Goal: Leave review/rating: Share an evaluation or opinion about a product, service, or content

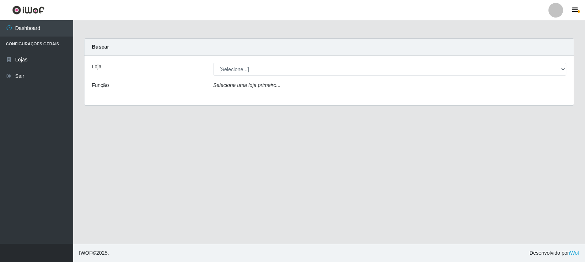
click at [260, 61] on div "Loja [Selecione...] Rede Compras Supermercados - LOJA 3 Função Selecione uma lo…" at bounding box center [329, 81] width 489 height 50
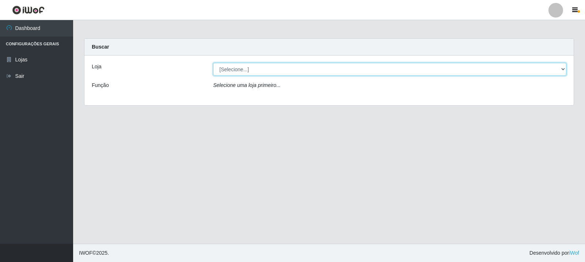
click at [258, 72] on select "[Selecione...] Rede Compras Supermercados - LOJA 3" at bounding box center [389, 69] width 353 height 13
select select "162"
click at [213, 63] on select "[Selecione...] Rede Compras Supermercados - LOJA 3" at bounding box center [389, 69] width 353 height 13
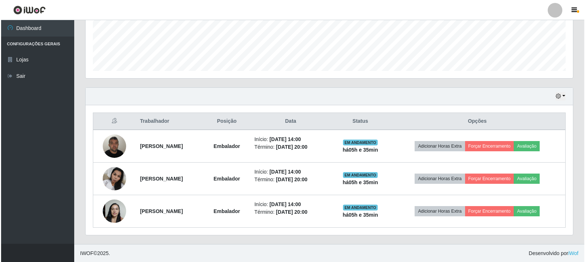
scroll to position [191, 0]
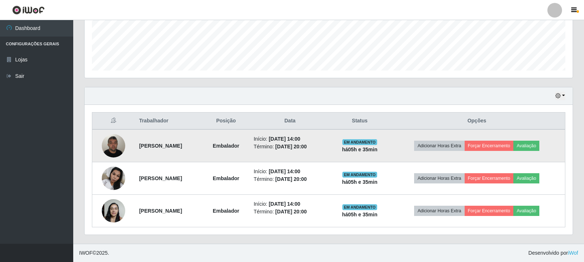
click at [102, 147] on img at bounding box center [113, 145] width 23 height 31
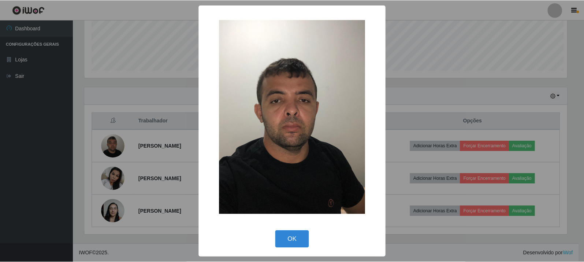
scroll to position [152, 484]
click at [119, 149] on div "× OK Cancel" at bounding box center [292, 131] width 585 height 262
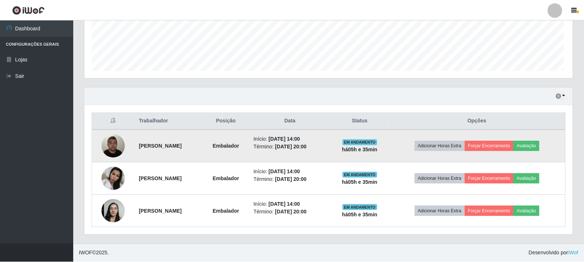
scroll to position [152, 488]
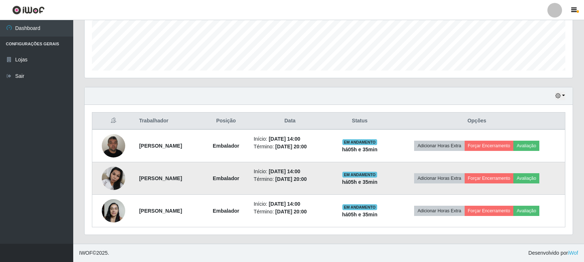
click at [114, 172] on img at bounding box center [113, 178] width 23 height 31
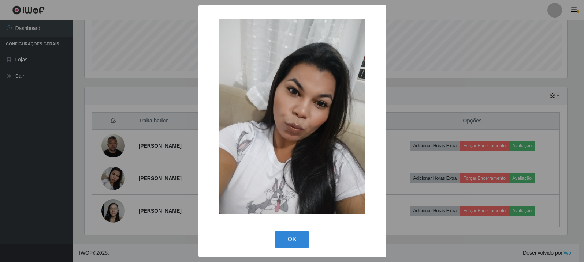
scroll to position [152, 484]
click at [110, 207] on div "× OK Cancel" at bounding box center [292, 131] width 585 height 262
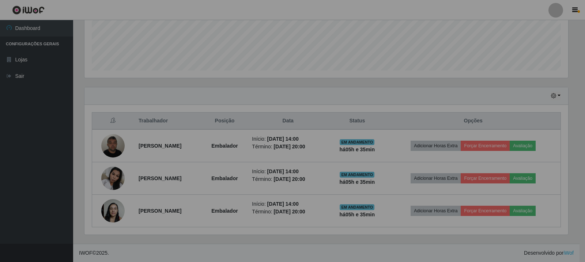
scroll to position [152, 488]
click at [110, 207] on img at bounding box center [112, 210] width 23 height 31
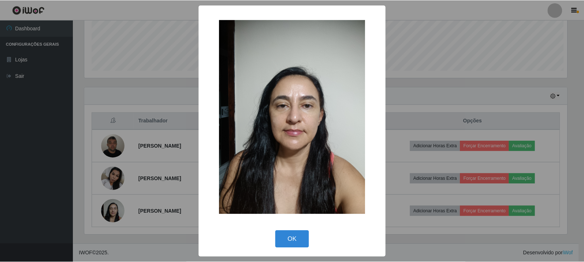
scroll to position [152, 484]
click at [110, 207] on div "× OK Cancel" at bounding box center [292, 131] width 585 height 262
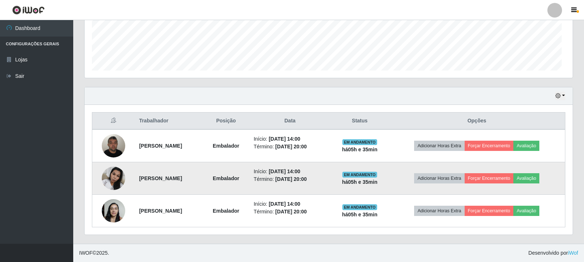
scroll to position [152, 488]
click at [115, 174] on img at bounding box center [113, 178] width 23 height 31
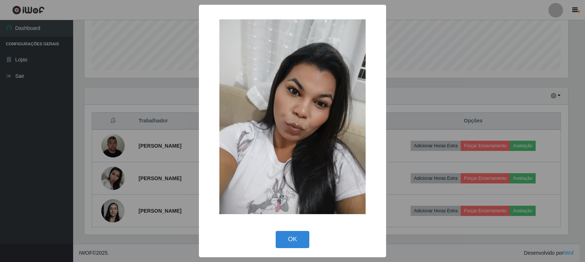
click at [109, 137] on div "× OK Cancel" at bounding box center [292, 131] width 585 height 262
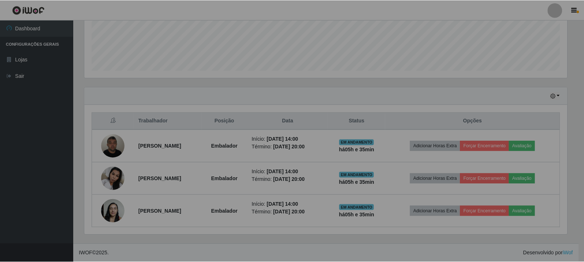
scroll to position [152, 488]
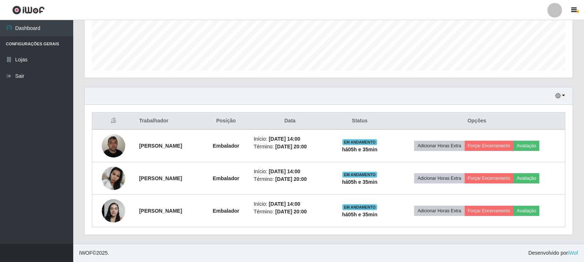
click at [109, 137] on img at bounding box center [113, 145] width 23 height 31
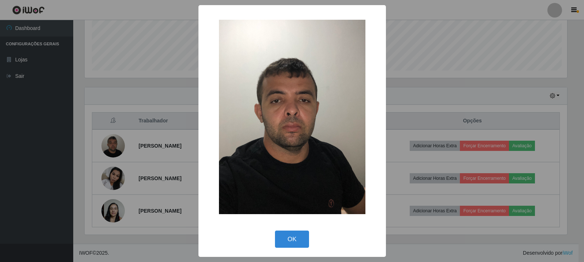
scroll to position [152, 484]
click at [405, 106] on div "× OK Cancel" at bounding box center [292, 131] width 585 height 262
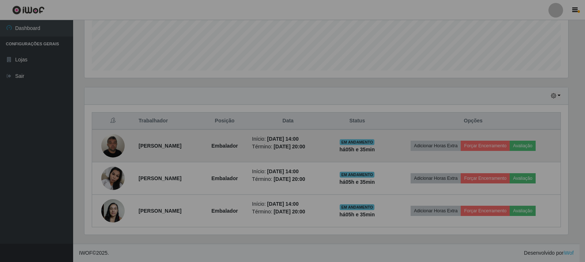
scroll to position [152, 488]
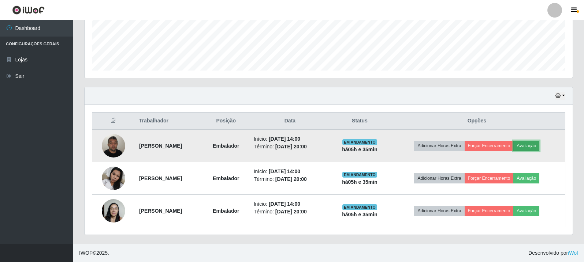
click at [539, 145] on button "Avaliação" at bounding box center [526, 146] width 26 height 10
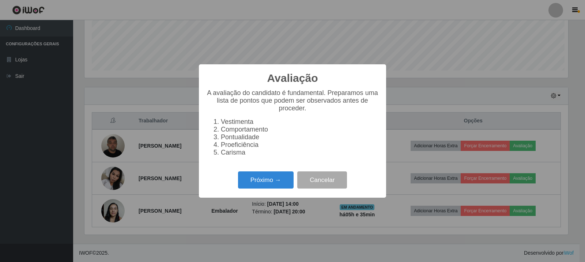
scroll to position [152, 484]
click at [284, 189] on button "Próximo →" at bounding box center [266, 180] width 56 height 17
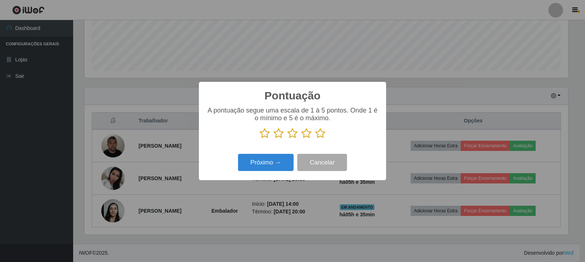
click at [327, 136] on p at bounding box center [292, 133] width 173 height 11
click at [326, 132] on p at bounding box center [292, 133] width 173 height 11
click at [323, 135] on icon at bounding box center [320, 133] width 10 height 11
click at [315, 139] on input "radio" at bounding box center [315, 139] width 0 height 0
click at [252, 170] on button "Próximo →" at bounding box center [266, 162] width 56 height 17
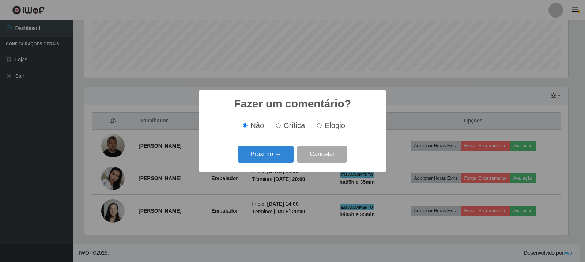
click at [335, 127] on span "Elogio" at bounding box center [335, 125] width 20 height 8
click at [322, 127] on input "Elogio" at bounding box center [319, 125] width 5 height 5
radio input "true"
click at [266, 162] on button "Próximo →" at bounding box center [266, 154] width 56 height 17
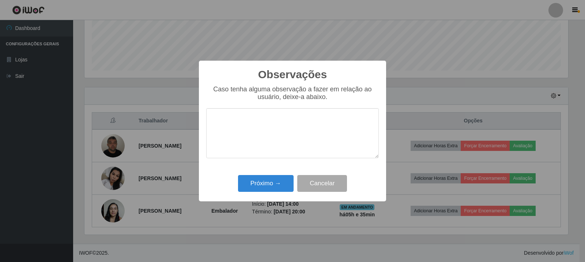
click at [279, 199] on div "Observações × Caso tenha alguma observação a fazer em relação ao usuário, deixe…" at bounding box center [292, 131] width 187 height 141
click at [271, 173] on div "Observações × Caso tenha alguma observação a fazer em relação ao usuário, deixe…" at bounding box center [292, 131] width 187 height 141
click at [267, 180] on button "Próximo →" at bounding box center [266, 183] width 56 height 17
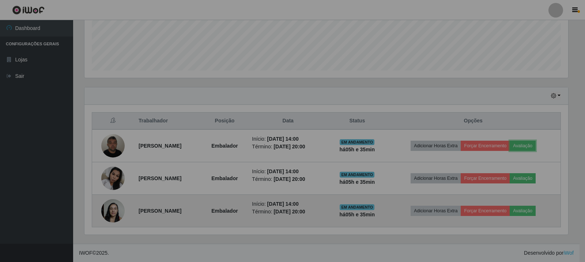
scroll to position [0, 0]
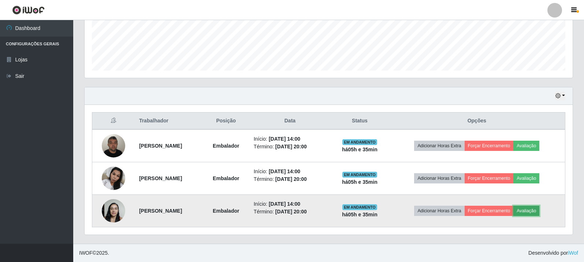
click at [538, 208] on button "Avaliação" at bounding box center [526, 211] width 26 height 10
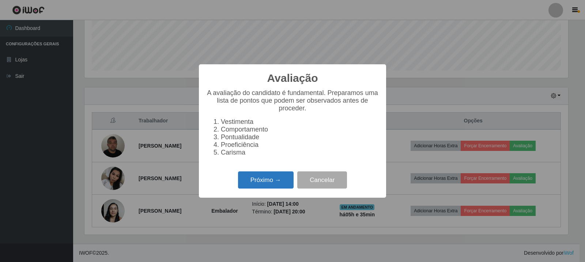
click at [263, 178] on button "Próximo →" at bounding box center [266, 180] width 56 height 17
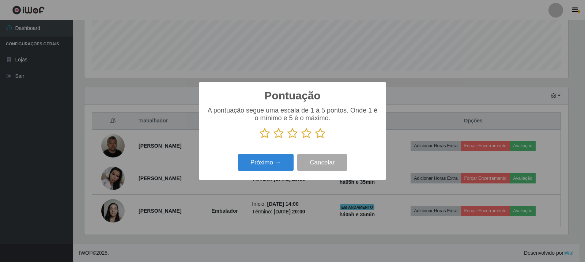
click at [305, 137] on icon at bounding box center [306, 133] width 10 height 11
click at [301, 139] on input "radio" at bounding box center [301, 139] width 0 height 0
click at [286, 158] on button "Próximo →" at bounding box center [266, 162] width 56 height 17
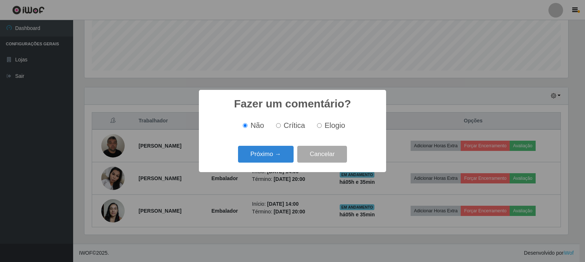
click at [322, 127] on label "Elogio" at bounding box center [329, 125] width 31 height 8
click at [322, 127] on input "Elogio" at bounding box center [319, 125] width 5 height 5
radio input "true"
click at [273, 155] on button "Próximo →" at bounding box center [266, 154] width 56 height 17
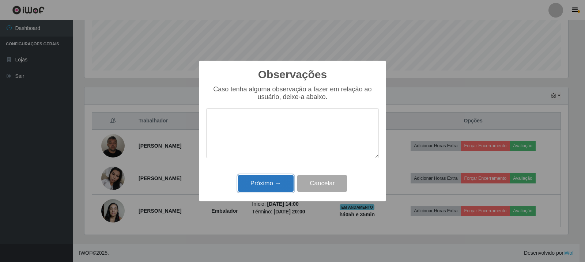
click at [273, 178] on button "Próximo →" at bounding box center [266, 183] width 56 height 17
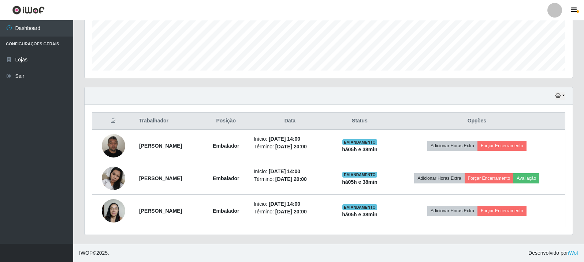
click at [566, 121] on div "Trabalhador Posição Data Status Opções [PERSON_NAME] Início: [DATE] 14:00 Térmi…" at bounding box center [329, 170] width 488 height 130
click at [79, 86] on div "Agendamentos Day Month" at bounding box center [328, 6] width 499 height 161
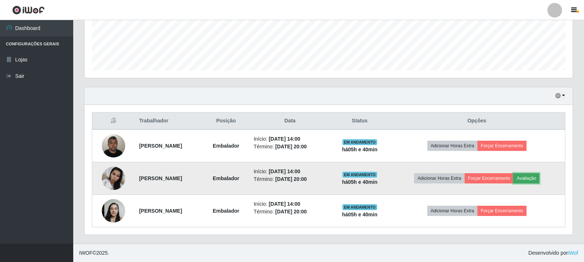
click at [530, 175] on button "Avaliação" at bounding box center [526, 178] width 26 height 10
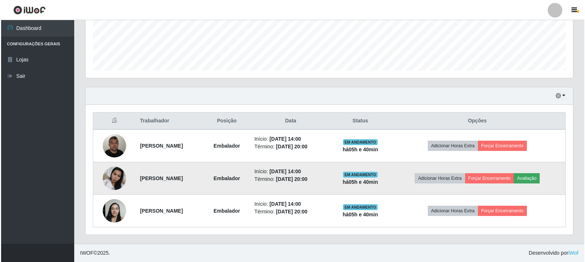
scroll to position [152, 484]
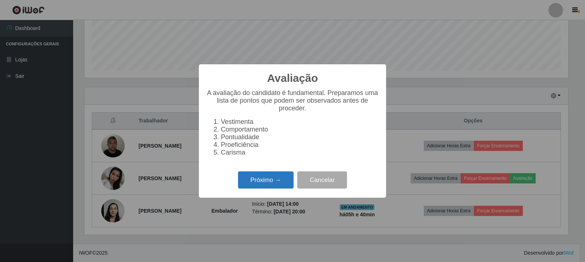
click at [267, 184] on button "Próximo →" at bounding box center [266, 180] width 56 height 17
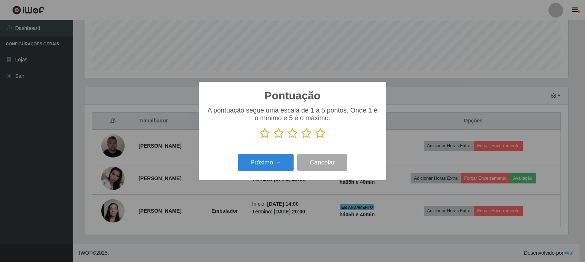
click at [318, 132] on icon at bounding box center [320, 133] width 10 height 11
click at [315, 139] on input "radio" at bounding box center [315, 139] width 0 height 0
click at [280, 160] on button "Próximo →" at bounding box center [266, 162] width 56 height 17
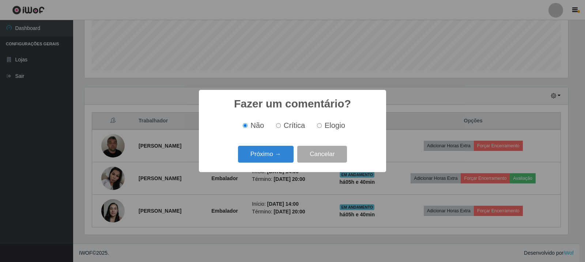
click at [316, 123] on label "Elogio" at bounding box center [329, 125] width 31 height 8
click at [317, 123] on input "Elogio" at bounding box center [319, 125] width 5 height 5
radio input "true"
click at [278, 155] on button "Próximo →" at bounding box center [266, 154] width 56 height 17
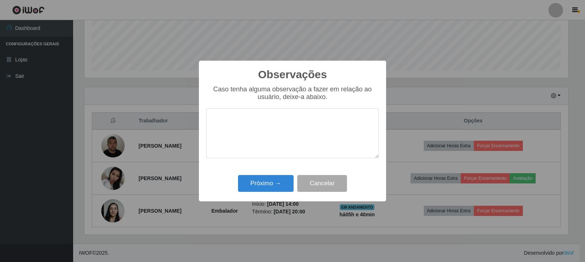
click at [277, 134] on textarea at bounding box center [292, 133] width 173 height 50
click at [300, 136] on textarea at bounding box center [292, 133] width 173 height 50
paste textarea "A Colaboradora atingiu as expectativas da loja."
type textarea "A Colaboradora atingiu as expectativas da loja."
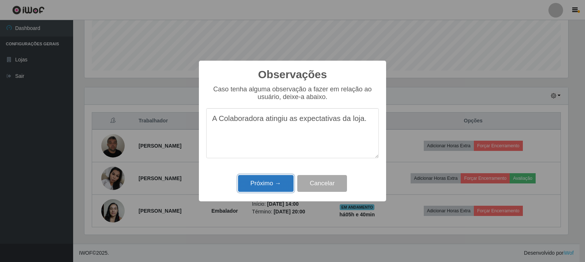
click at [275, 178] on button "Próximo →" at bounding box center [266, 183] width 56 height 17
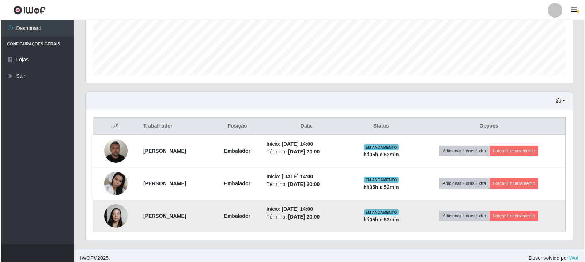
scroll to position [191, 0]
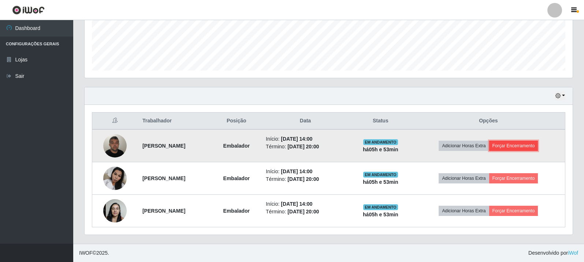
click at [526, 149] on button "Forçar Encerramento" at bounding box center [513, 146] width 49 height 10
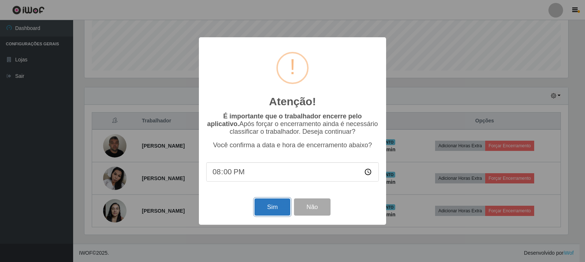
click at [271, 216] on button "Sim" at bounding box center [272, 207] width 35 height 17
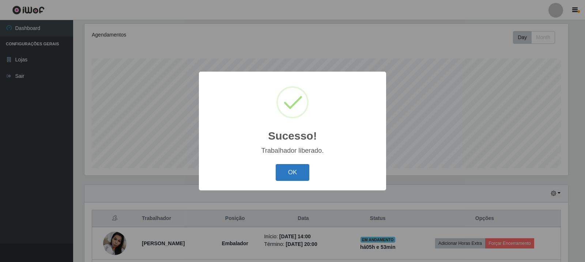
click at [303, 170] on button "OK" at bounding box center [293, 172] width 34 height 17
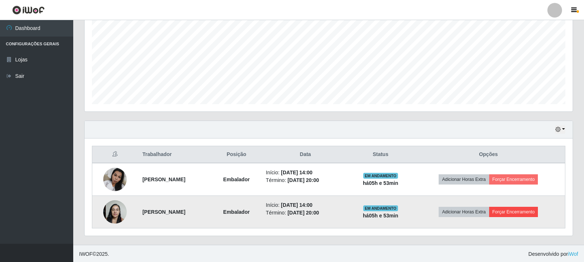
scroll to position [158, 0]
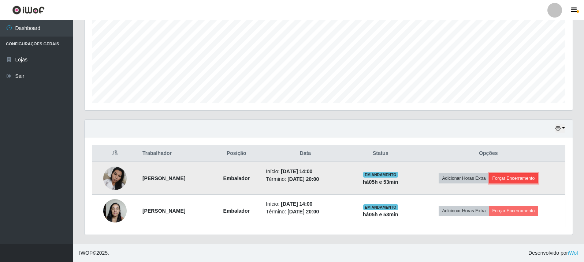
click at [529, 181] on button "Forçar Encerramento" at bounding box center [513, 178] width 49 height 10
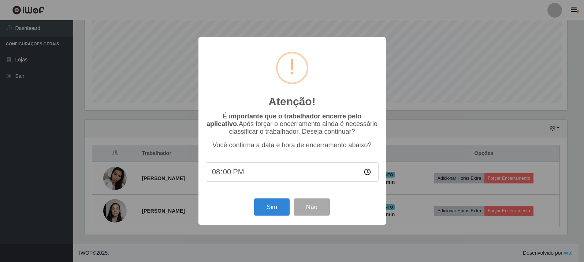
scroll to position [152, 484]
drag, startPoint x: 259, startPoint y: 207, endPoint x: 360, endPoint y: 211, distance: 101.4
click at [259, 207] on button "Sim" at bounding box center [272, 207] width 35 height 17
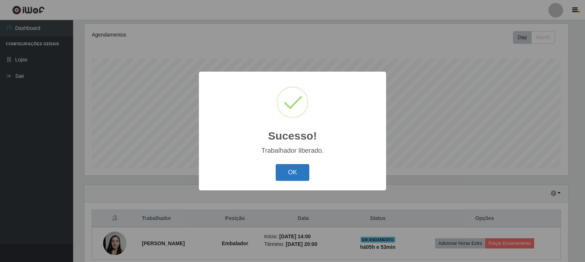
click at [289, 175] on button "OK" at bounding box center [293, 172] width 34 height 17
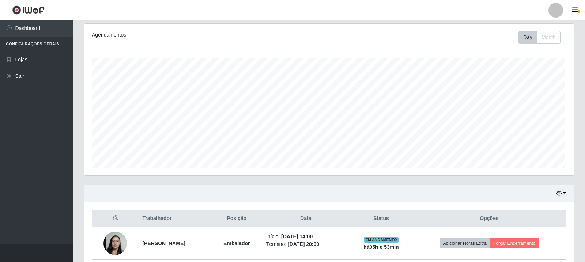
scroll to position [152, 488]
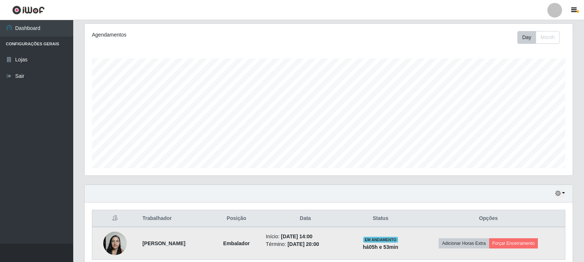
click at [522, 237] on td "Adicionar Horas Extra Forçar Encerramento" at bounding box center [488, 243] width 153 height 33
click at [521, 248] on button "Forçar Encerramento" at bounding box center [513, 244] width 49 height 10
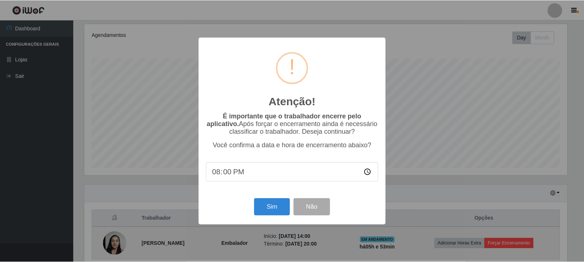
scroll to position [152, 484]
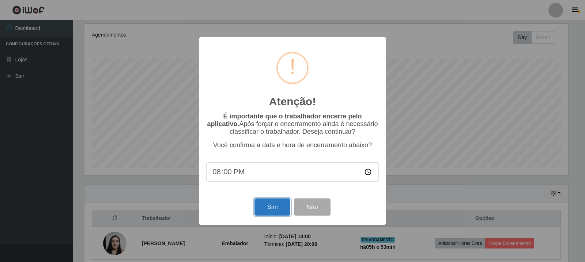
click at [271, 206] on button "Sim" at bounding box center [272, 207] width 35 height 17
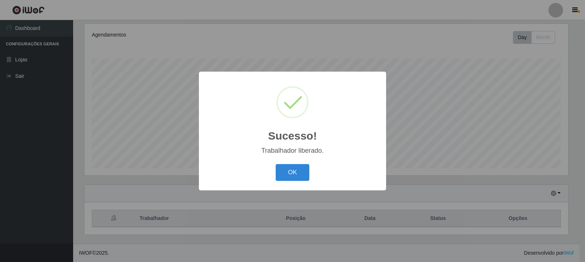
click at [300, 161] on div "Sucesso! × Trabalhador liberado. OK Cancel" at bounding box center [292, 131] width 187 height 119
click at [292, 173] on button "OK" at bounding box center [293, 172] width 34 height 17
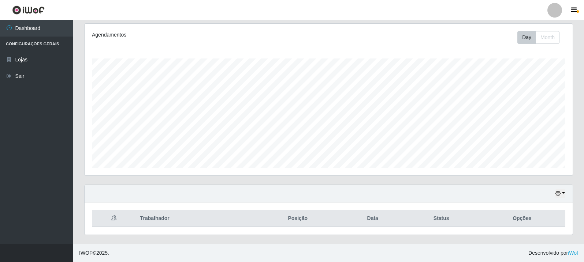
scroll to position [152, 488]
